Goal: Check status: Check status

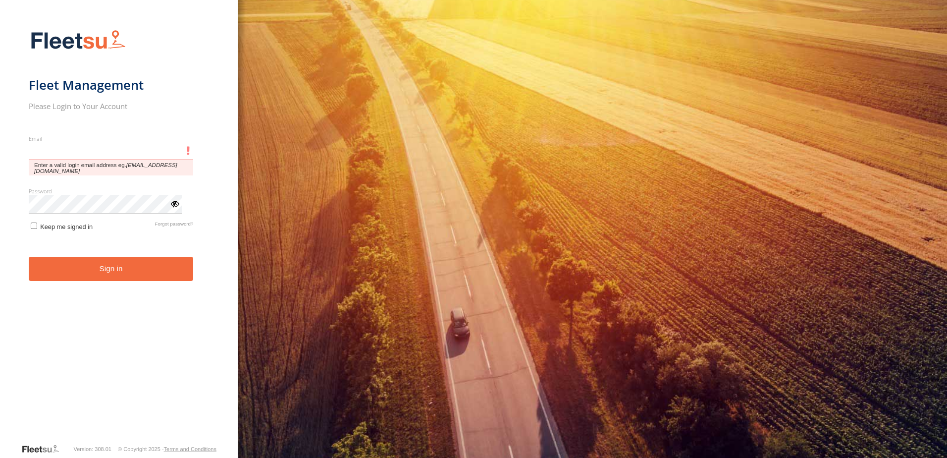
type input "**********"
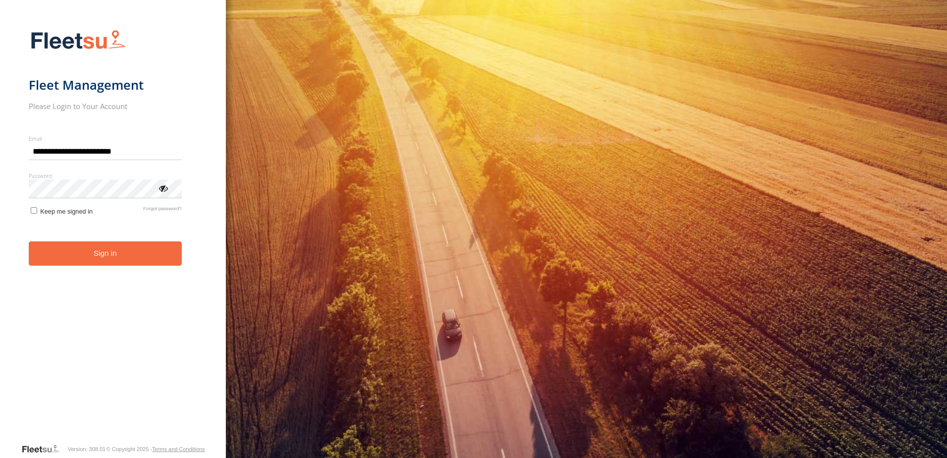
click at [54, 266] on button "Sign in" at bounding box center [105, 253] width 153 height 24
click at [139, 248] on button "Sign in" at bounding box center [105, 253] width 153 height 24
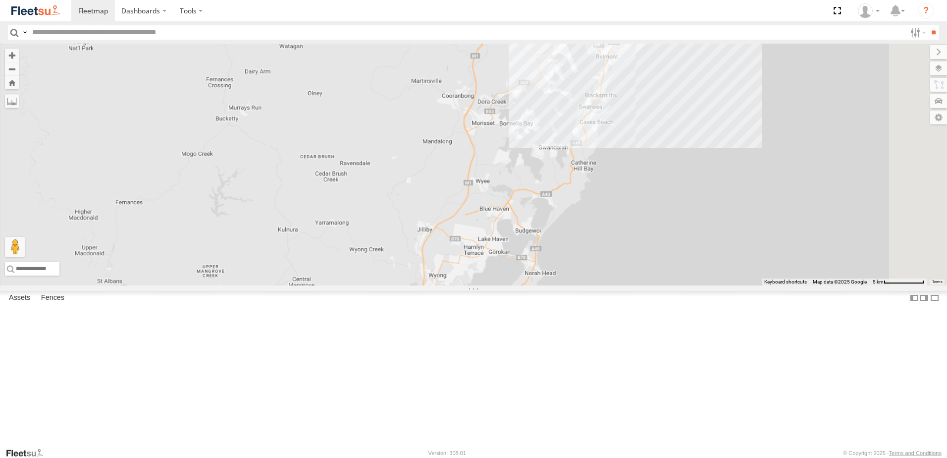
drag, startPoint x: 614, startPoint y: 190, endPoint x: 563, endPoint y: 295, distance: 116.8
click at [563, 285] on div "B3 Transfer Truck" at bounding box center [473, 165] width 947 height 242
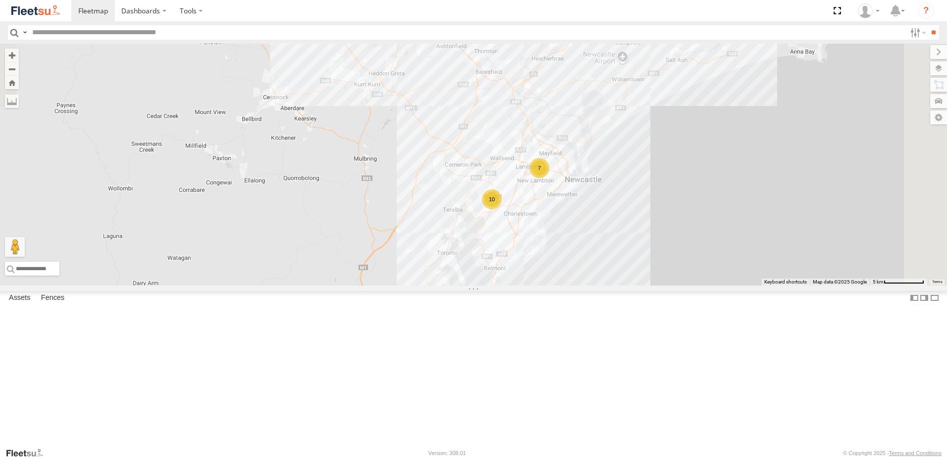
drag, startPoint x: 659, startPoint y: 187, endPoint x: 554, endPoint y: 385, distance: 224.5
click at [554, 285] on div "B3 Transfer Truck 7 10" at bounding box center [473, 165] width 947 height 242
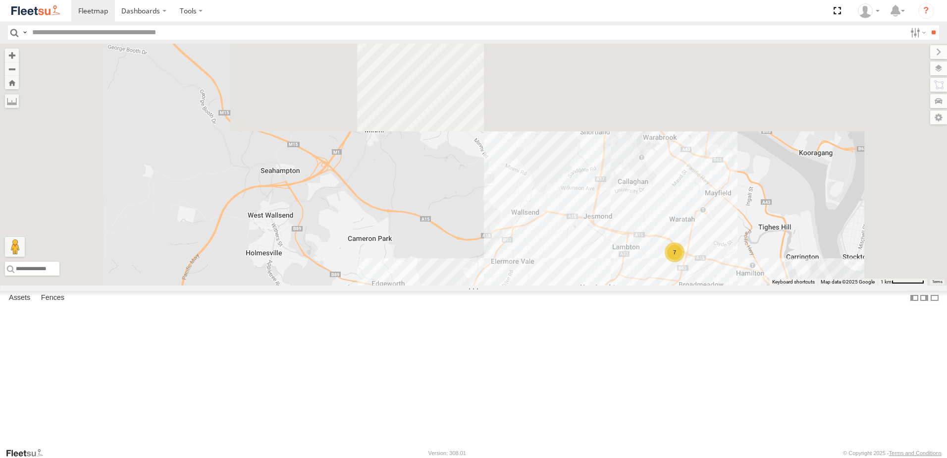
drag, startPoint x: 597, startPoint y: 196, endPoint x: 625, endPoint y: 390, distance: 196.1
click at [625, 285] on div "B3 Transfer Truck 7 10" at bounding box center [473, 165] width 947 height 242
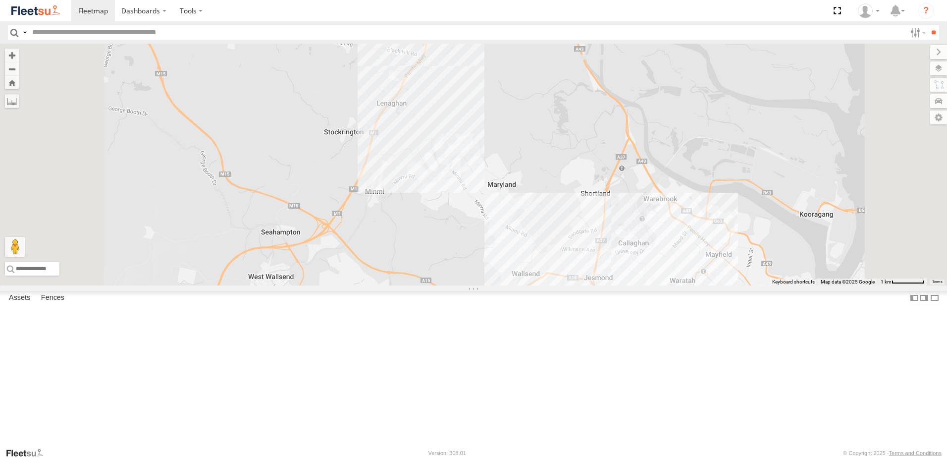
drag, startPoint x: 575, startPoint y: 240, endPoint x: 574, endPoint y: 384, distance: 144.6
click at [574, 285] on div "B3 Transfer Truck 7 10" at bounding box center [473, 165] width 947 height 242
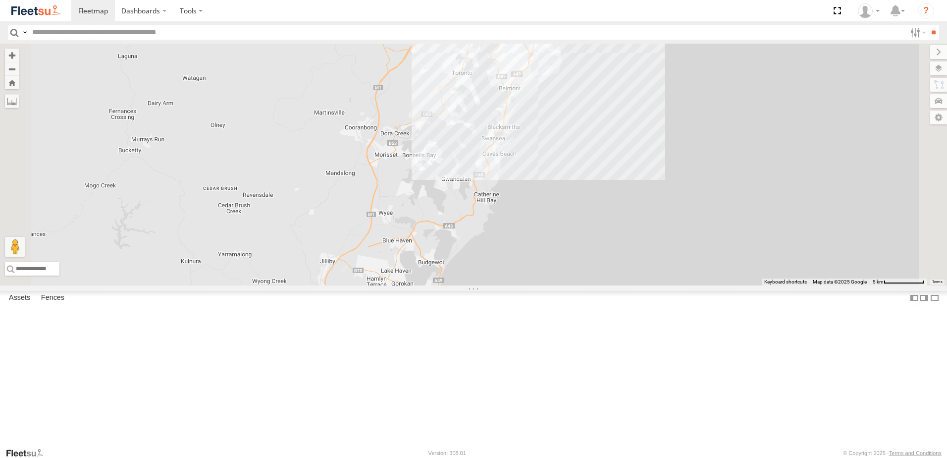
drag, startPoint x: 519, startPoint y: 350, endPoint x: 583, endPoint y: 63, distance: 294.2
click at [583, 63] on div "B4 Timber Truck B2 Timber Truck B5 Timber Truck BX4 Express Ute 6 5 10 LX1 Expr…" at bounding box center [473, 165] width 947 height 242
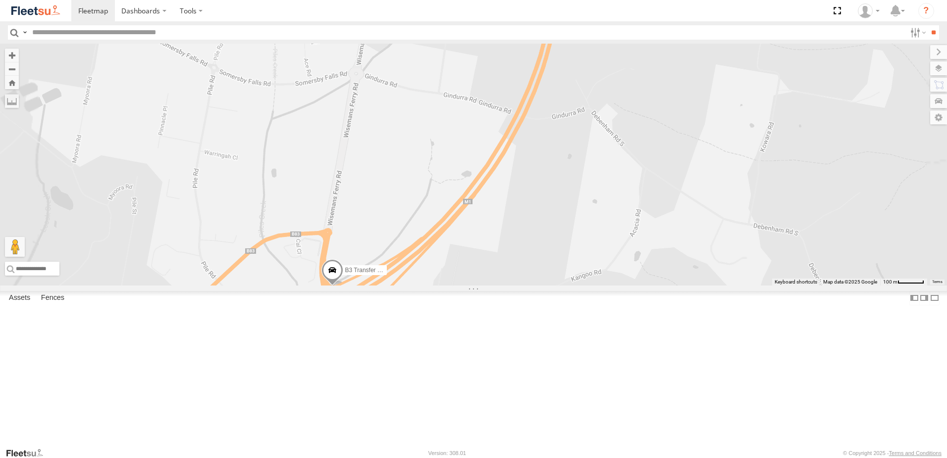
drag, startPoint x: 469, startPoint y: 353, endPoint x: 469, endPoint y: 263, distance: 90.6
click at [467, 272] on div "B4 Timber Truck B2 Timber Truck B3 Transfer Truck" at bounding box center [473, 165] width 947 height 242
